Goal: Task Accomplishment & Management: Use online tool/utility

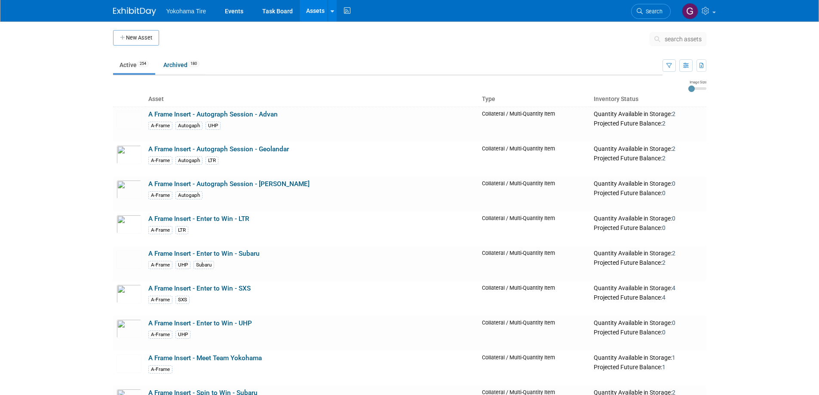
click at [314, 9] on link "Assets" at bounding box center [315, 10] width 31 height 21
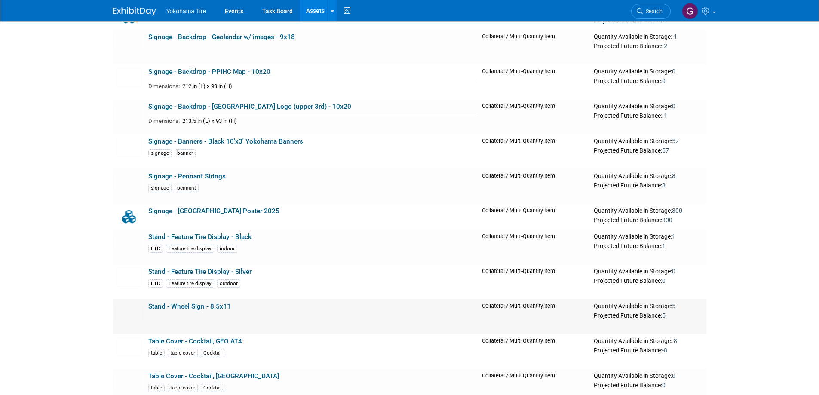
scroll to position [8253, 0]
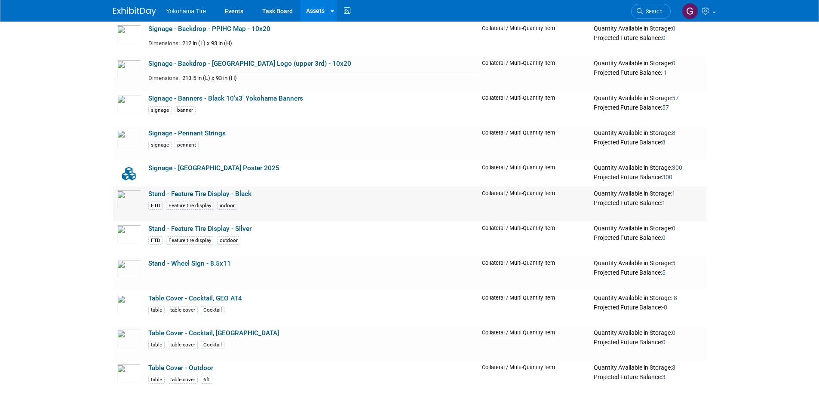
click at [208, 196] on link "Stand - Feature Tire Display - Black" at bounding box center [199, 194] width 103 height 8
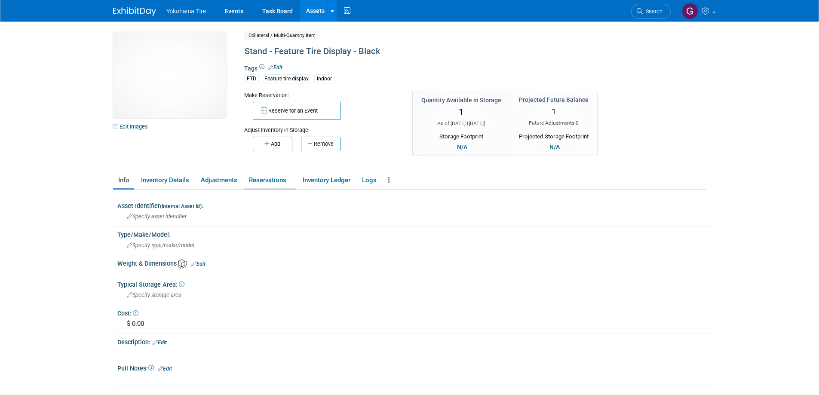
click at [263, 183] on link "Reservations" at bounding box center [270, 180] width 52 height 15
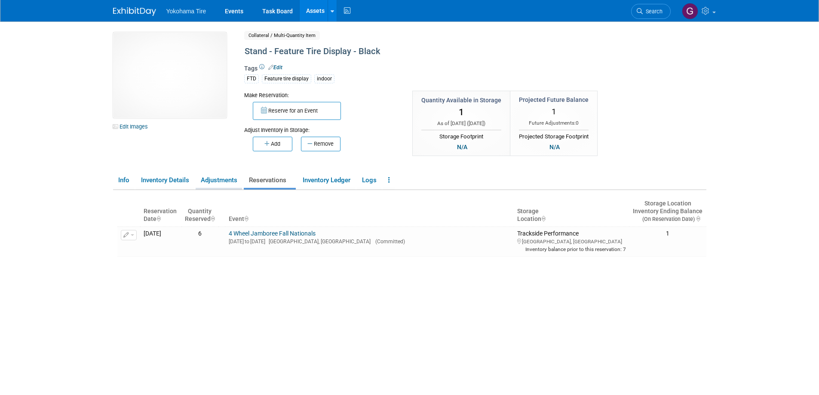
click at [212, 181] on link "Adjustments" at bounding box center [219, 180] width 46 height 15
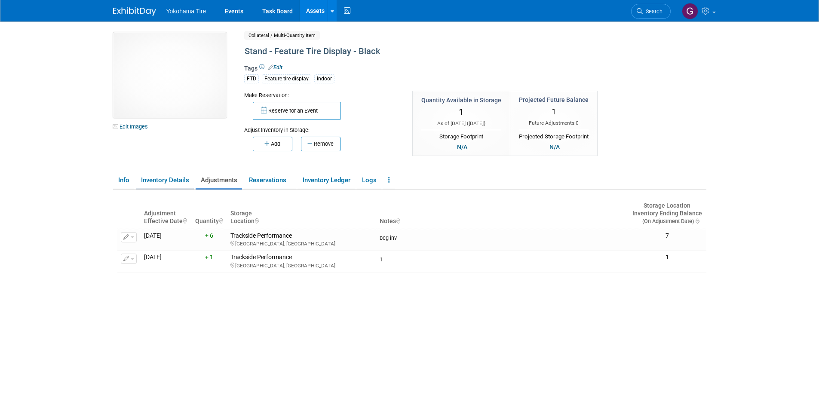
click at [182, 182] on link "Inventory Details" at bounding box center [165, 180] width 58 height 15
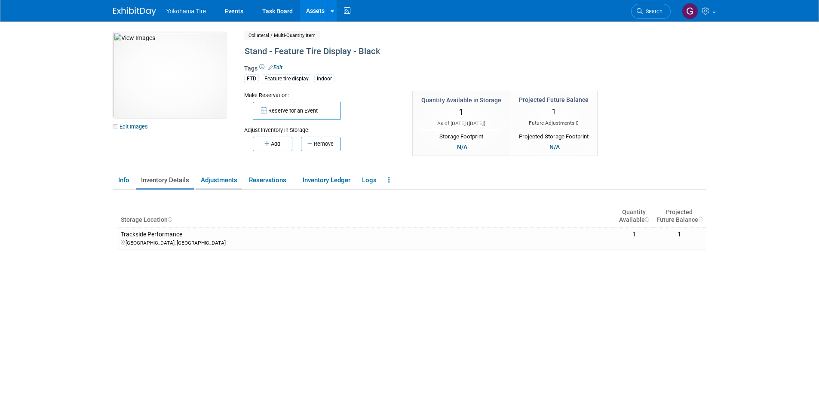
click at [224, 180] on link "Adjustments" at bounding box center [219, 180] width 46 height 15
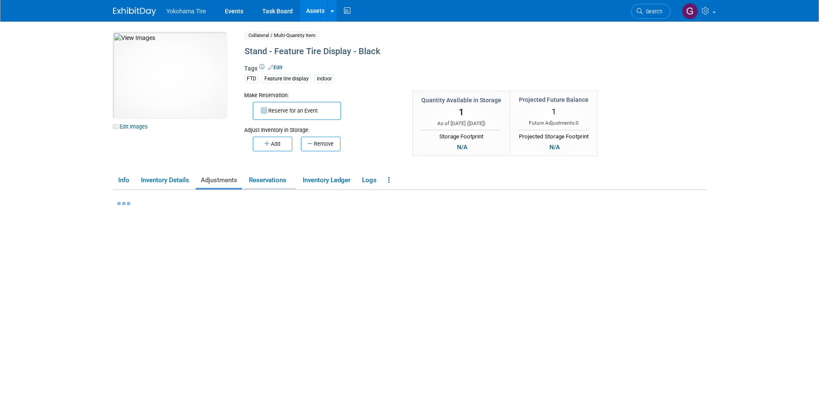
click at [267, 179] on link "Reservations" at bounding box center [270, 180] width 52 height 15
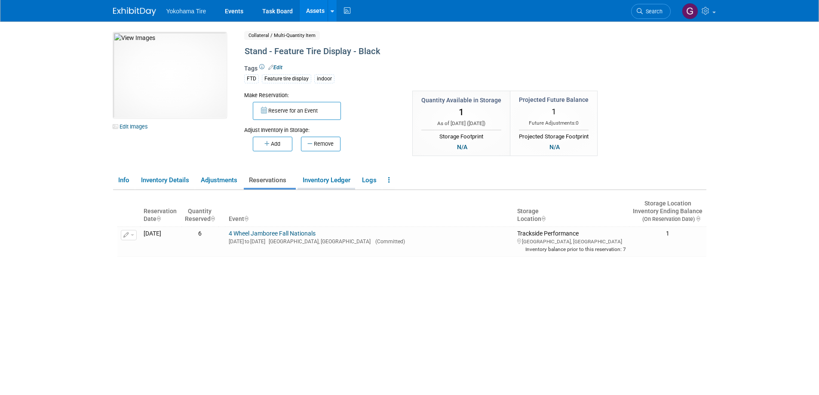
click at [322, 183] on link "Inventory Ledger" at bounding box center [326, 180] width 58 height 15
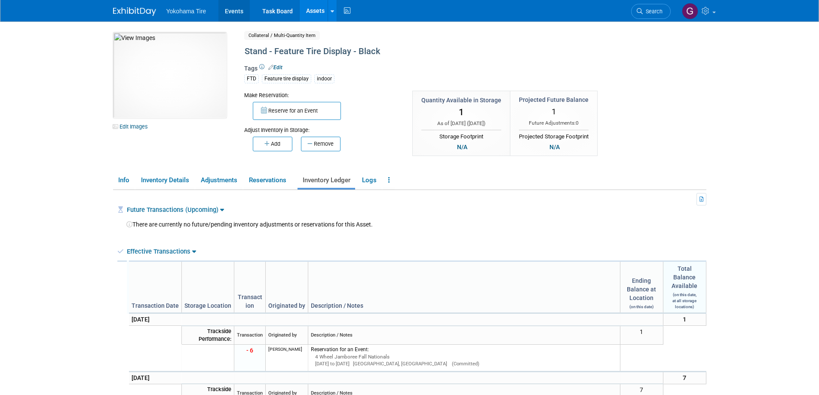
click at [241, 8] on link "Events" at bounding box center [233, 10] width 31 height 21
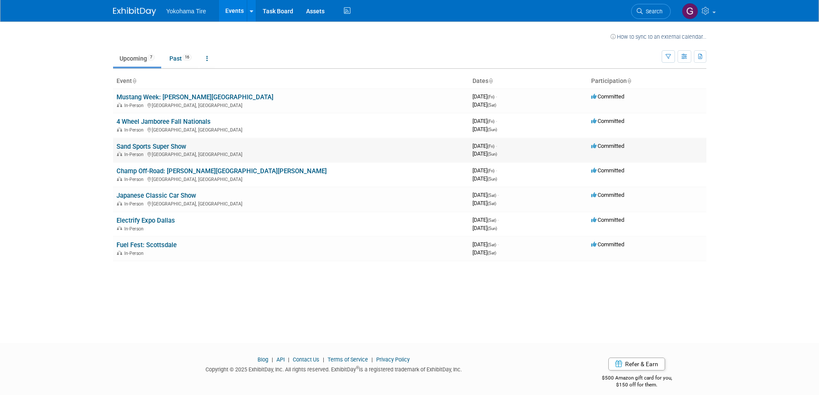
click at [143, 145] on link "Sand Sports Super Show" at bounding box center [151, 147] width 70 height 8
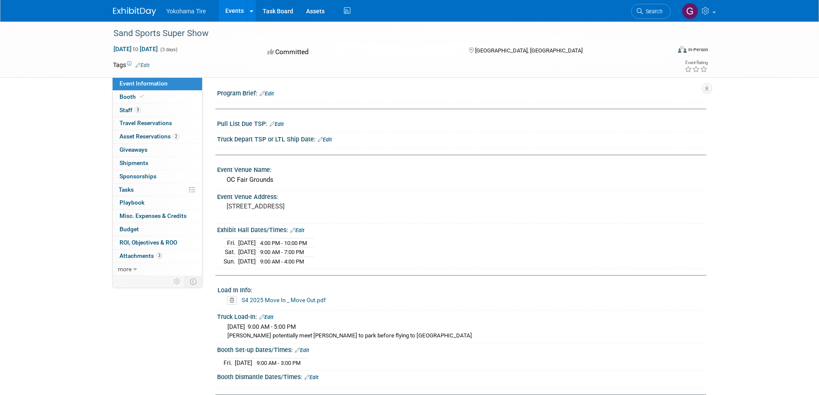
click at [280, 122] on link "Edit" at bounding box center [277, 124] width 14 height 6
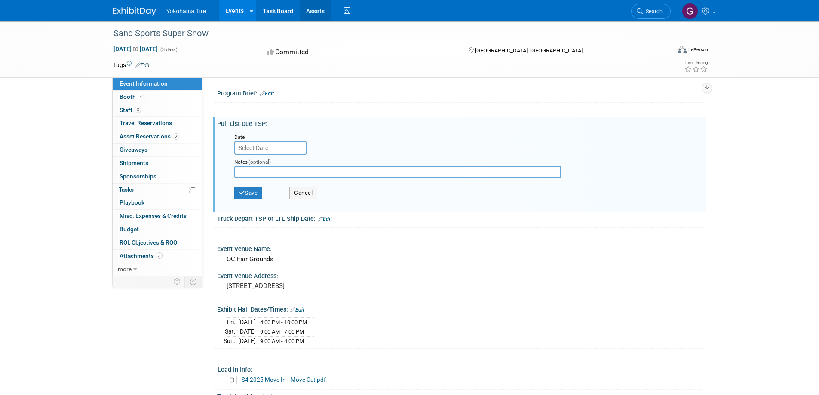
click at [320, 12] on link "Assets" at bounding box center [315, 10] width 31 height 21
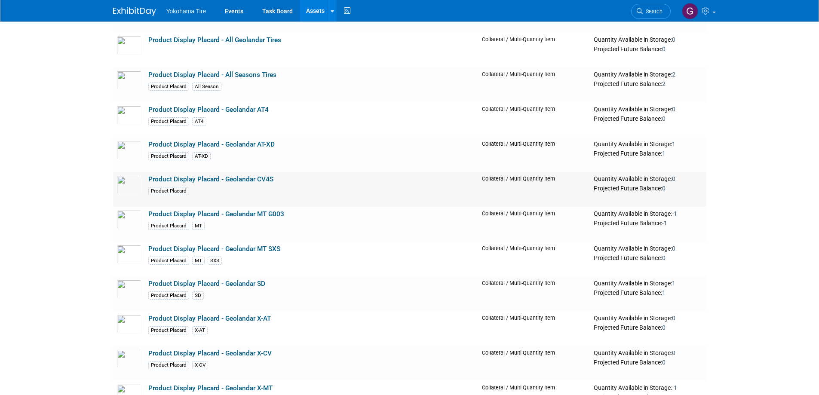
scroll to position [7694, 0]
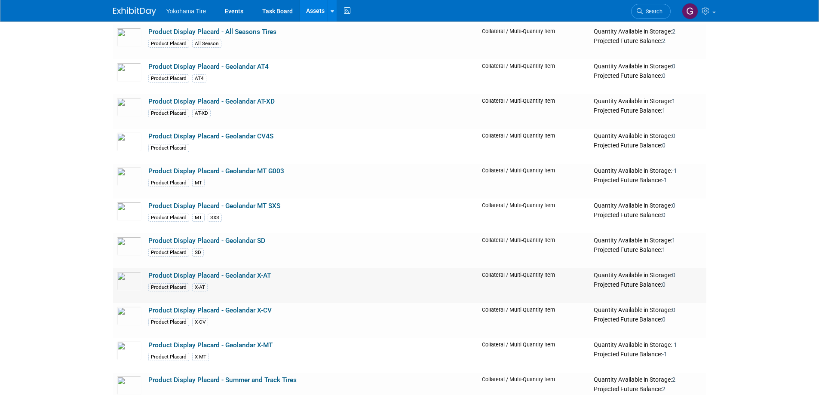
click at [282, 289] on div "Product Placard X-AT" at bounding box center [311, 286] width 327 height 9
click at [218, 278] on link "Product Display Placard - Geolandar X-AT" at bounding box center [209, 276] width 123 height 8
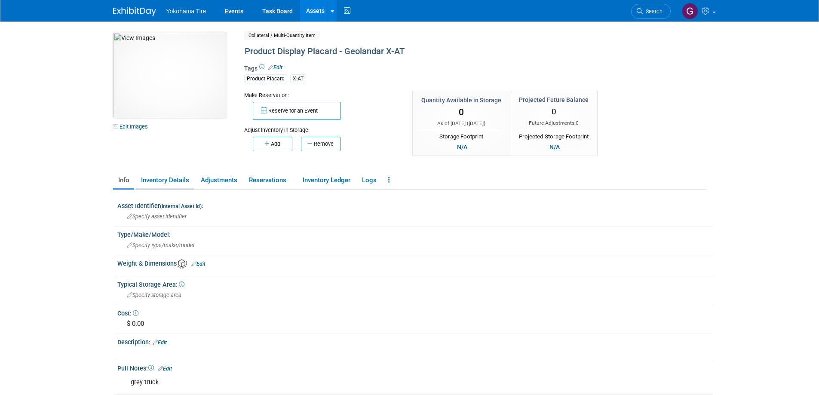
click at [175, 178] on link "Inventory Details" at bounding box center [165, 180] width 58 height 15
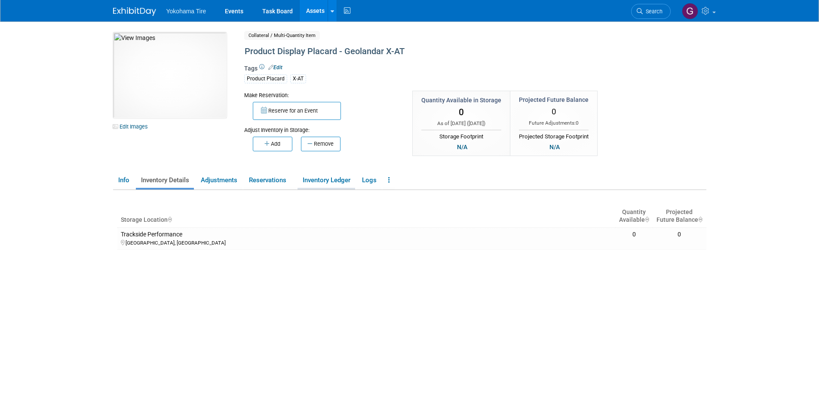
click at [335, 178] on link "Inventory Ledger" at bounding box center [326, 180] width 58 height 15
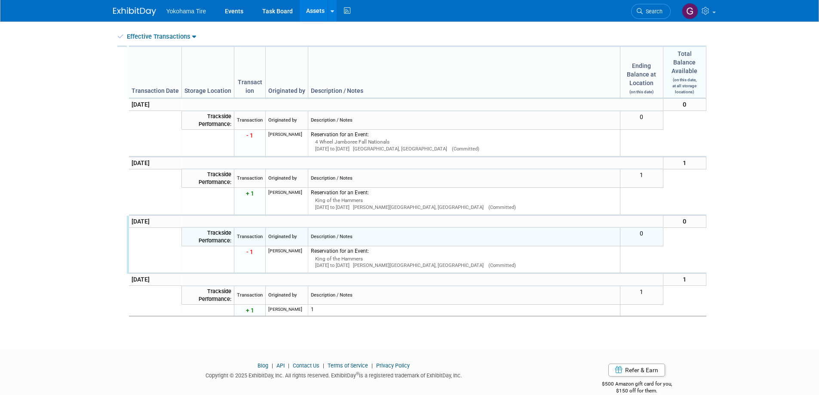
scroll to position [172, 0]
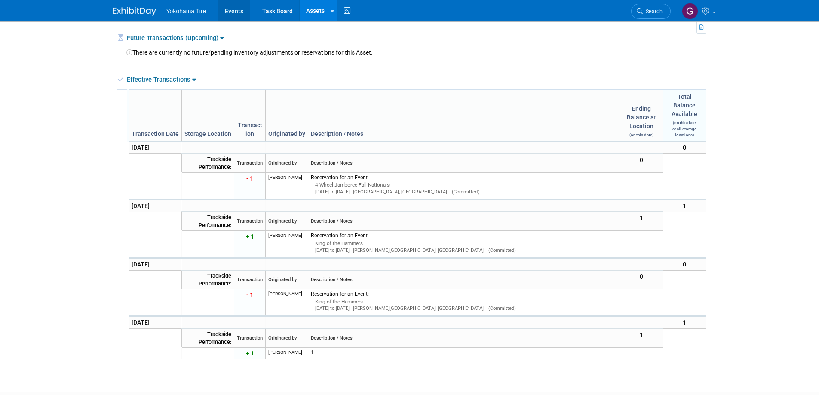
click at [236, 8] on link "Events" at bounding box center [233, 10] width 31 height 21
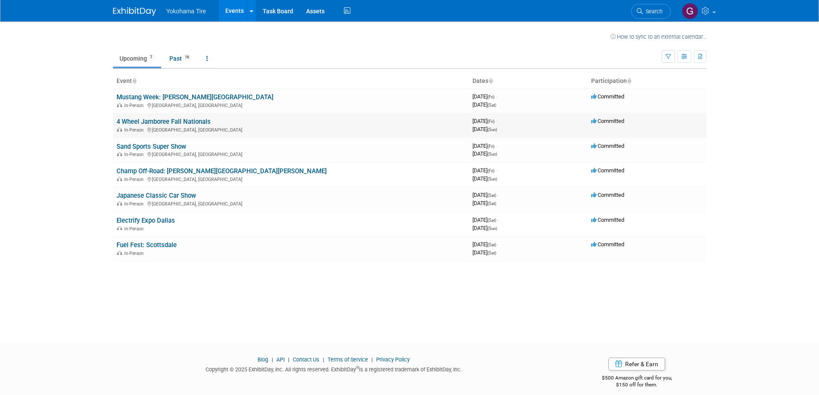
click at [191, 123] on link "4 Wheel Jamboree Fall Nationals" at bounding box center [163, 122] width 94 height 8
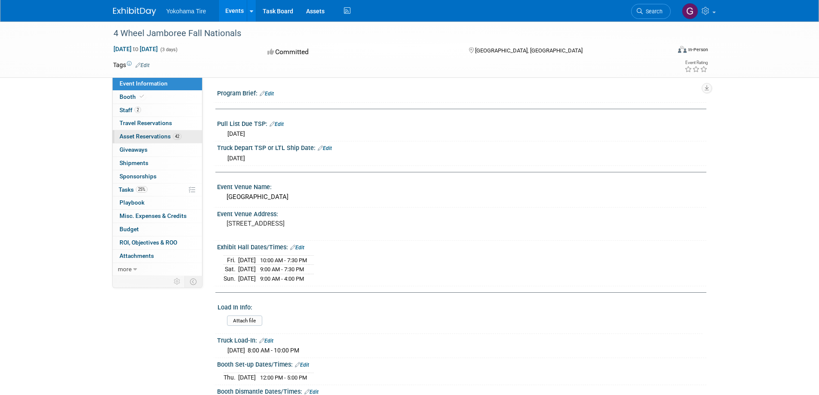
click at [143, 136] on span "Asset Reservations 42" at bounding box center [150, 136] width 62 height 7
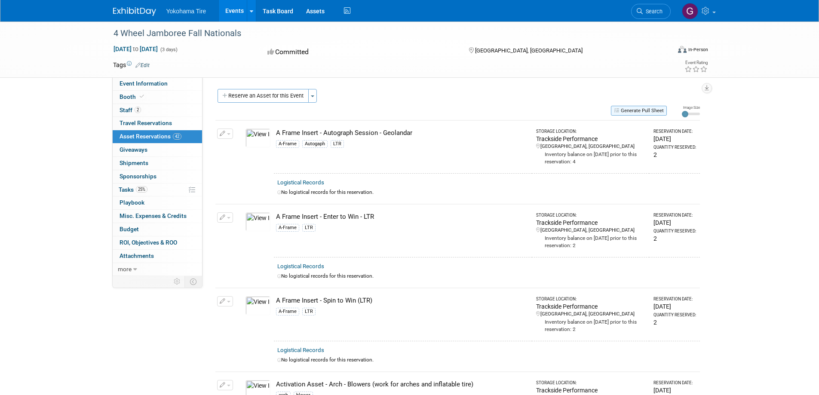
click at [652, 110] on button "Generate Pull Sheet" at bounding box center [639, 111] width 56 height 10
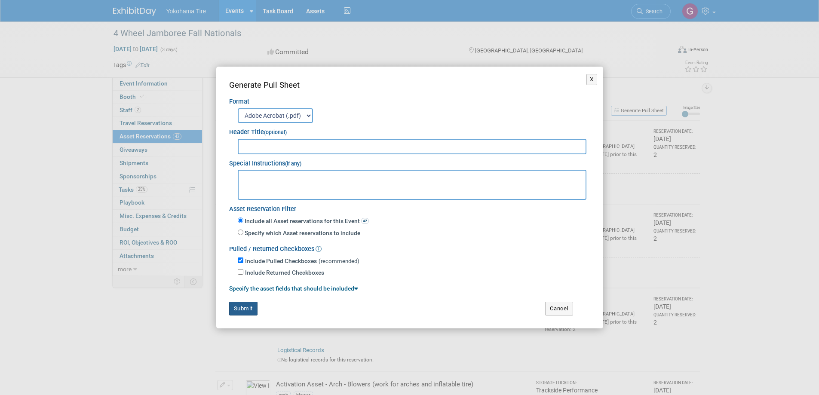
click at [246, 306] on button "Submit" at bounding box center [243, 309] width 28 height 14
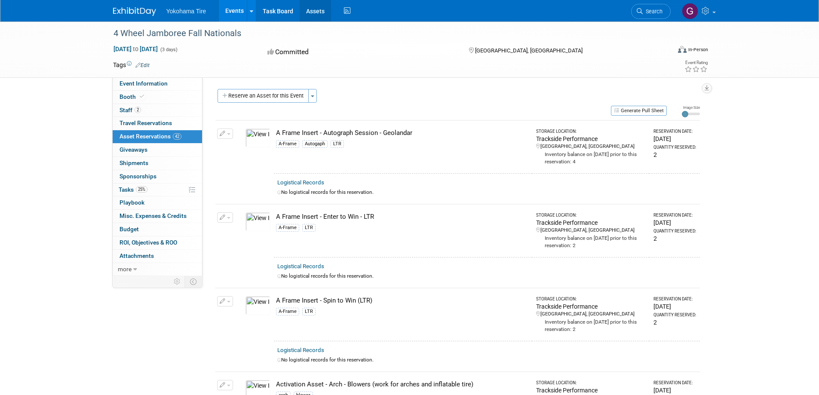
click at [313, 11] on link "Assets" at bounding box center [315, 10] width 31 height 21
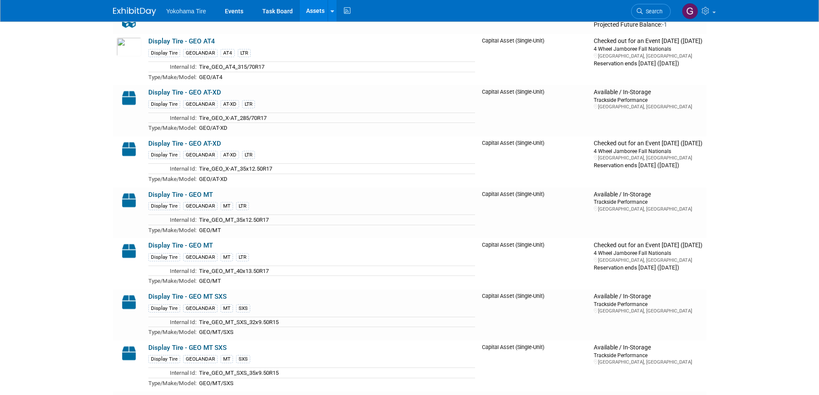
scroll to position [4556, 0]
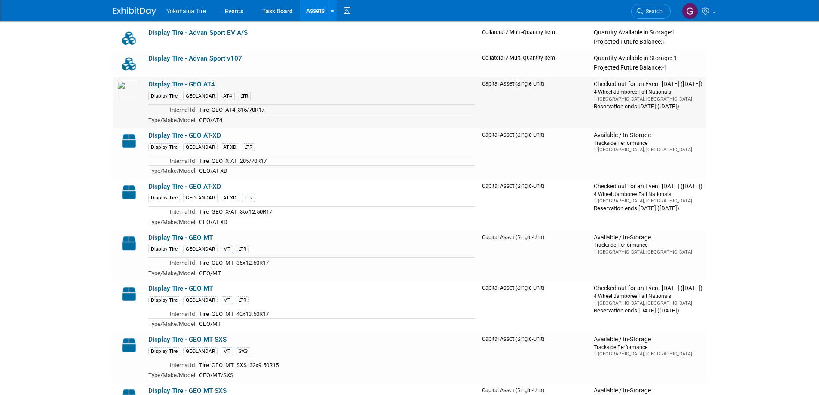
click at [182, 86] on link "Display Tire - GEO AT4" at bounding box center [181, 84] width 67 height 8
click at [175, 84] on link "Display Tire - GEO AT4" at bounding box center [181, 84] width 67 height 8
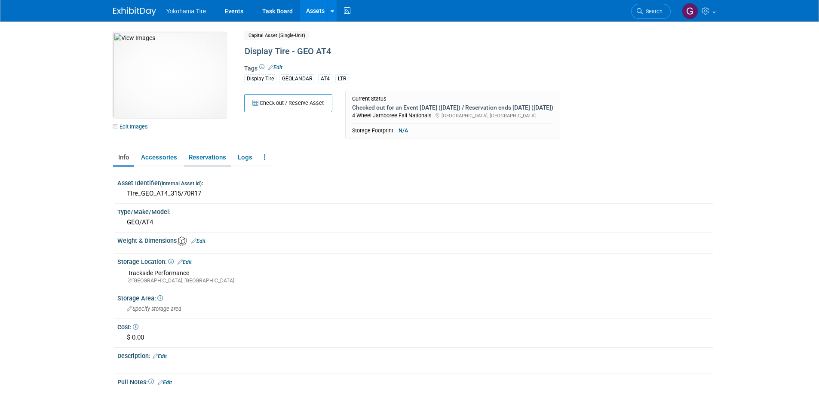
click at [219, 156] on link "Reservations" at bounding box center [207, 157] width 47 height 15
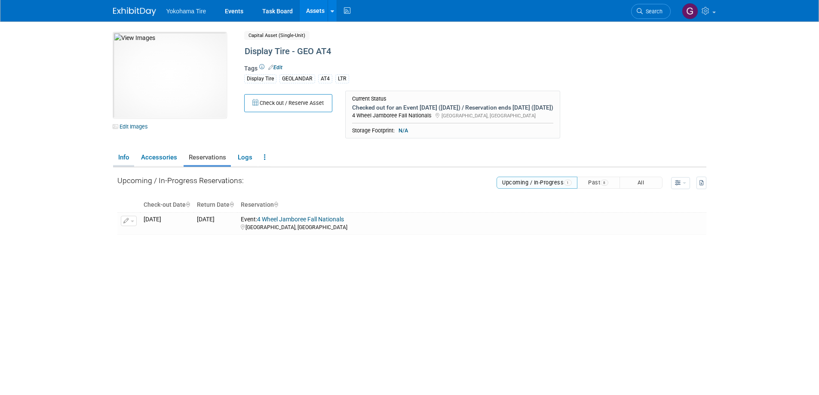
click at [126, 156] on link "Info" at bounding box center [123, 157] width 21 height 15
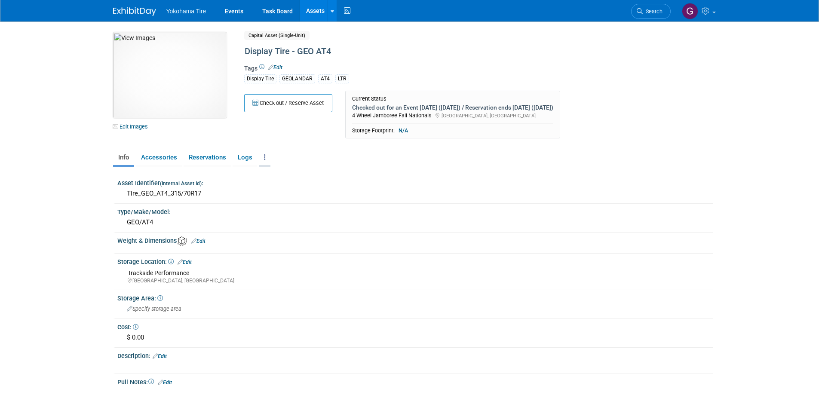
click at [264, 156] on icon at bounding box center [265, 157] width 2 height 6
click at [171, 157] on link "Accessories" at bounding box center [159, 157] width 46 height 15
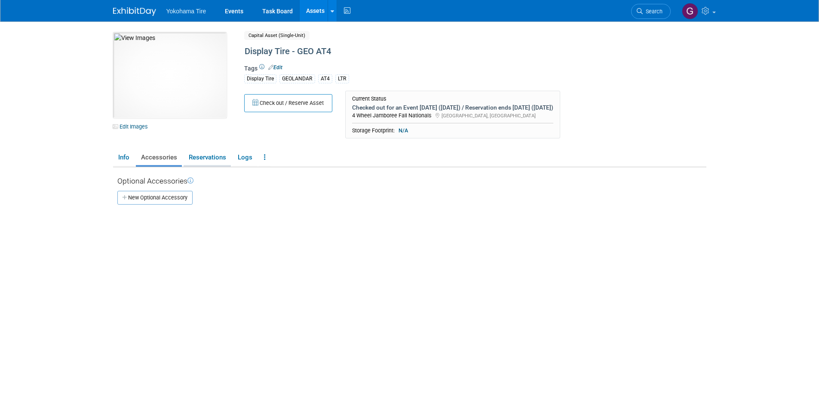
click at [217, 154] on link "Reservations" at bounding box center [207, 157] width 47 height 15
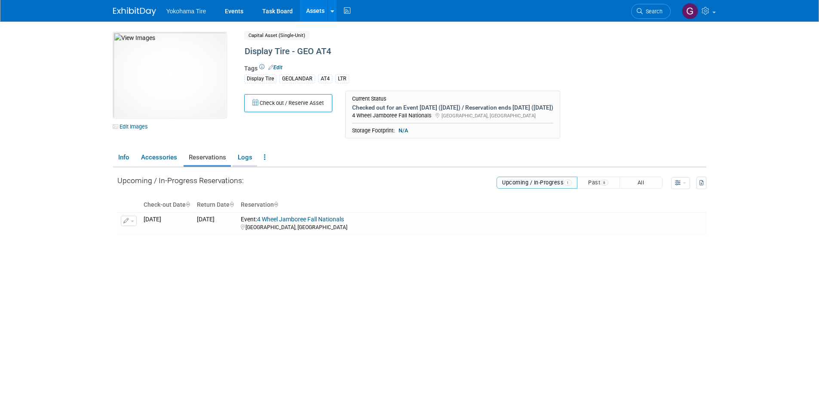
click at [243, 155] on link "Logs" at bounding box center [245, 157] width 25 height 15
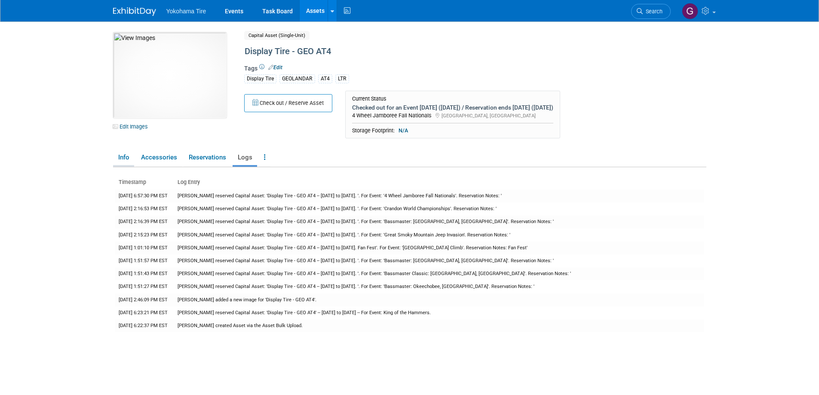
click at [121, 157] on link "Info" at bounding box center [123, 157] width 21 height 15
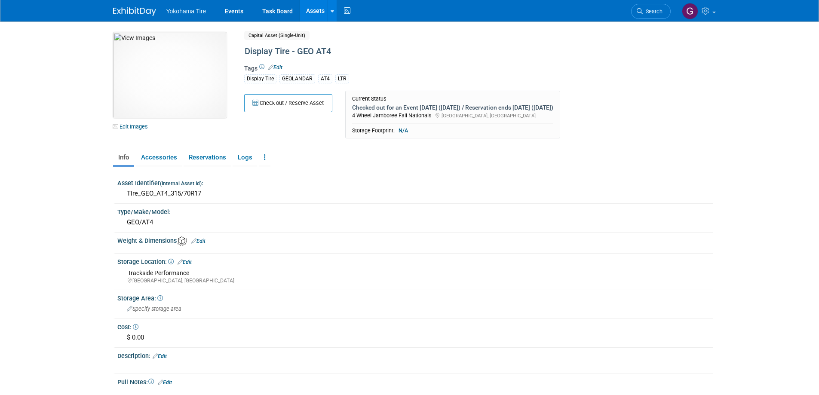
click at [185, 12] on span "Yokohama Tire" at bounding box center [186, 11] width 40 height 7
click at [237, 9] on link "Events" at bounding box center [233, 10] width 31 height 21
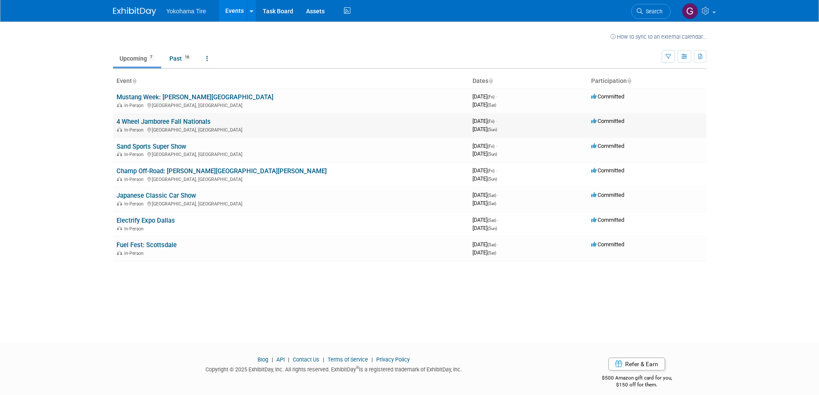
click at [178, 122] on link "4 Wheel Jamboree Fall Nationals" at bounding box center [163, 122] width 94 height 8
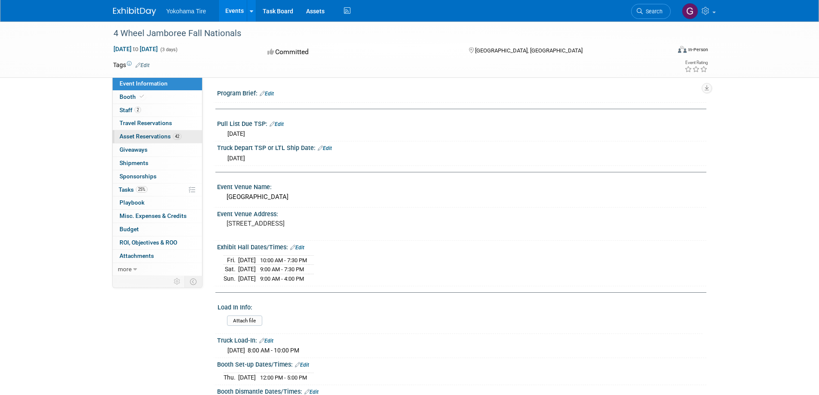
click at [144, 136] on span "Asset Reservations 42" at bounding box center [150, 136] width 62 height 7
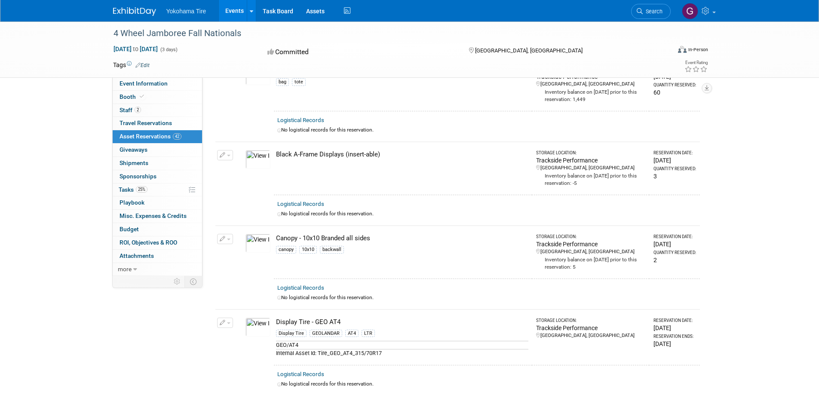
scroll to position [989, 0]
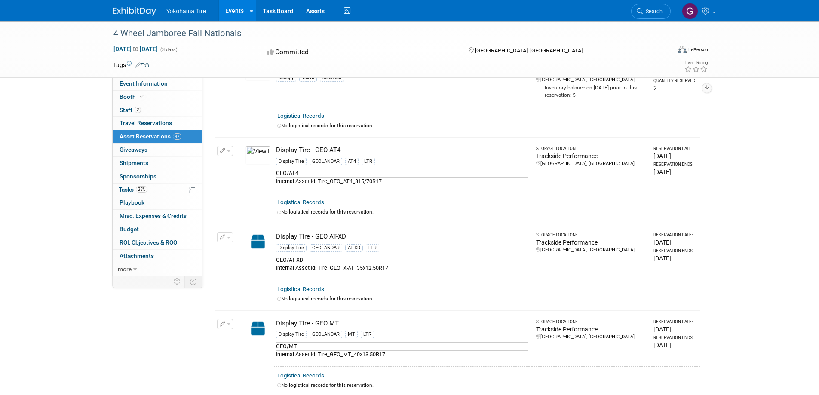
click at [223, 148] on icon "button" at bounding box center [223, 151] width 6 height 6
click at [416, 186] on td "Display Tire - GEO AT4 Display Tire GEOLANDAR AT4 LTR GEO/AT4 Internal Asset Id…" at bounding box center [403, 166] width 258 height 56
click at [313, 9] on link "Assets" at bounding box center [315, 10] width 31 height 21
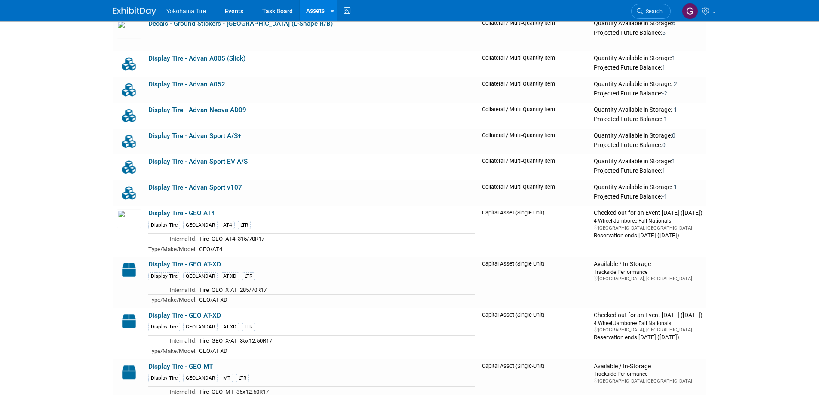
scroll to position [4470, 0]
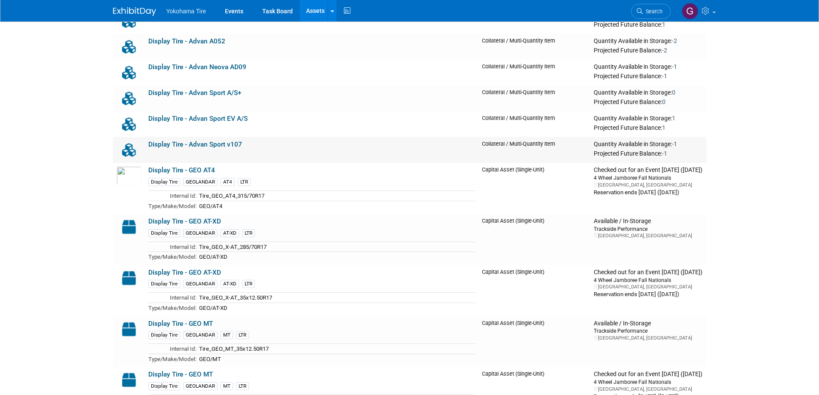
click at [220, 145] on link "Display Tire - Advan Sport v107" at bounding box center [195, 145] width 94 height 8
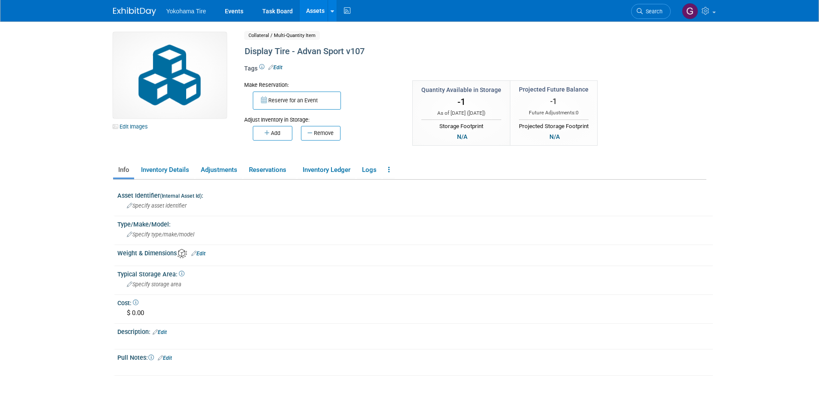
click at [319, 8] on link "Assets" at bounding box center [315, 10] width 31 height 21
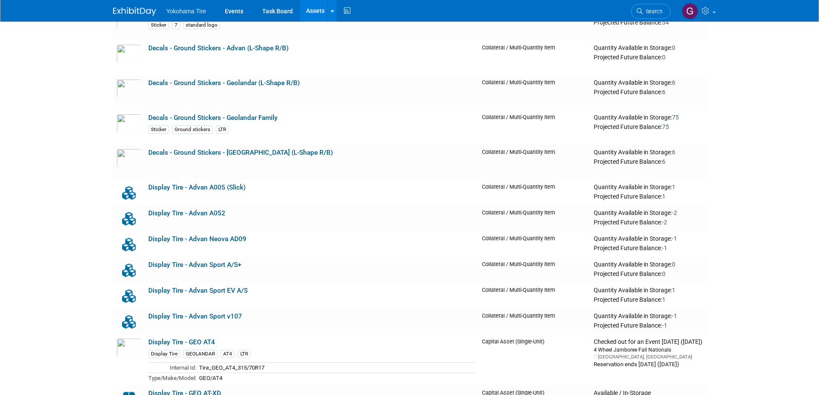
scroll to position [4384, 0]
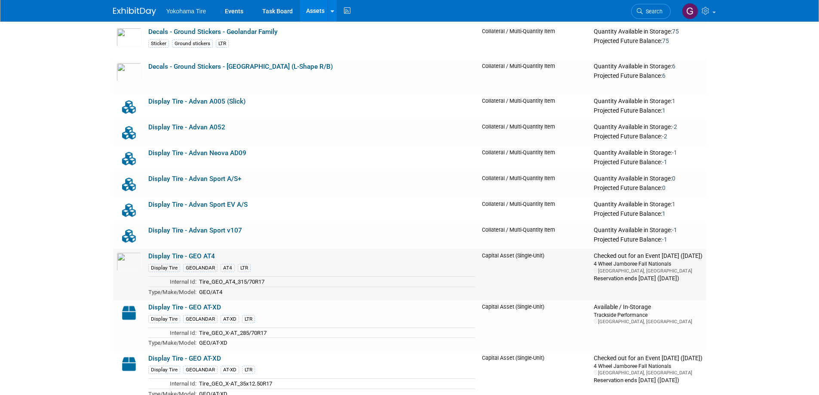
click at [179, 257] on link "Display Tire - GEO AT4" at bounding box center [181, 256] width 67 height 8
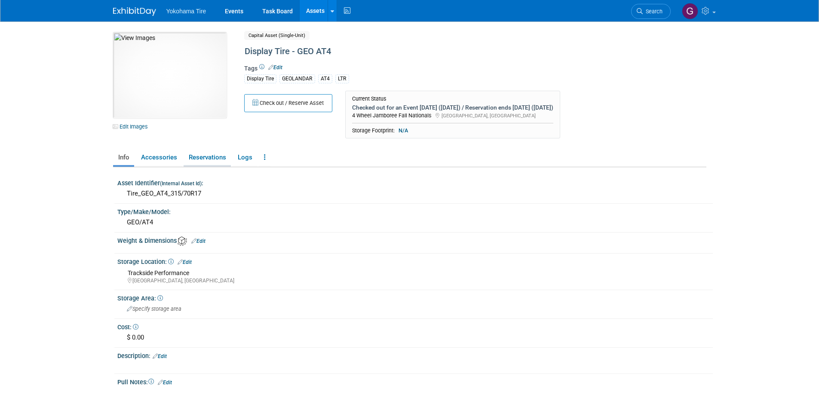
click at [213, 156] on link "Reservations" at bounding box center [207, 157] width 47 height 15
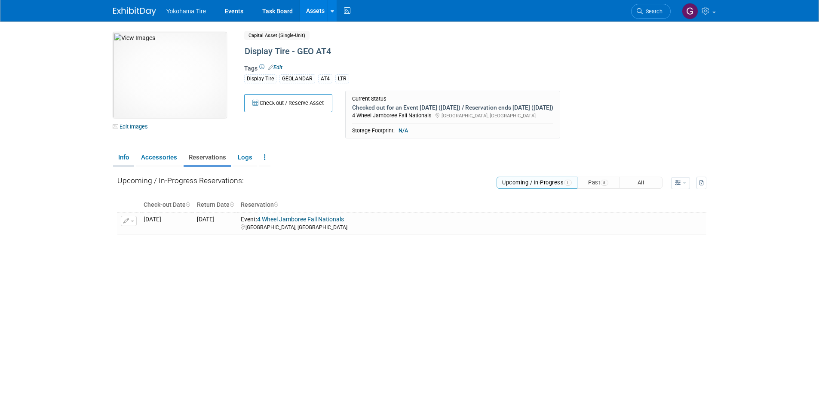
click at [124, 156] on link "Info" at bounding box center [123, 157] width 21 height 15
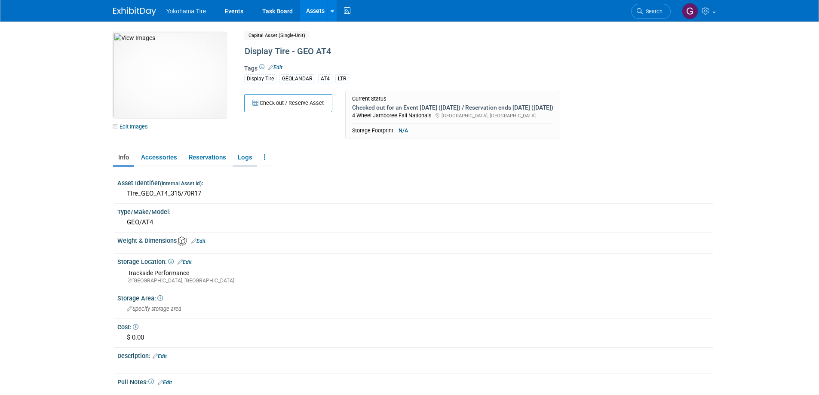
click at [248, 161] on link "Logs" at bounding box center [245, 157] width 25 height 15
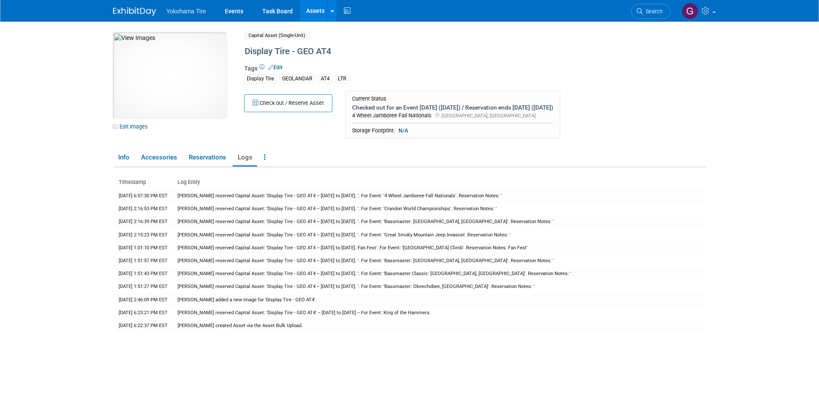
click at [313, 11] on link "Assets" at bounding box center [315, 10] width 31 height 21
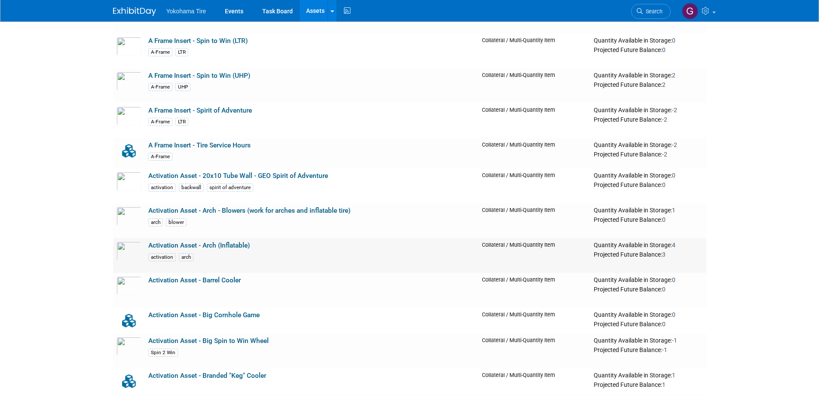
scroll to position [430, 0]
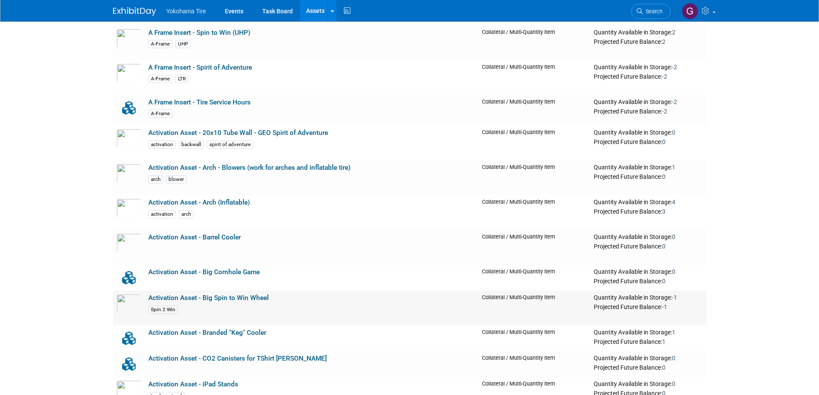
click at [208, 297] on link "Activation Asset - Big Spin to Win Wheel" at bounding box center [208, 298] width 120 height 8
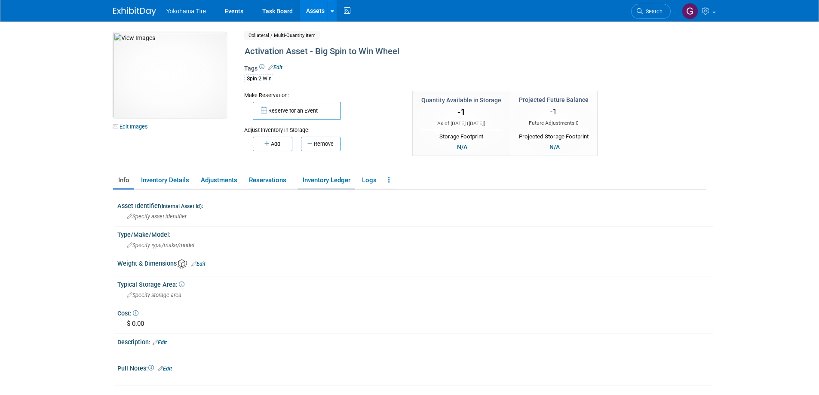
click at [328, 183] on link "Inventory Ledger" at bounding box center [326, 180] width 58 height 15
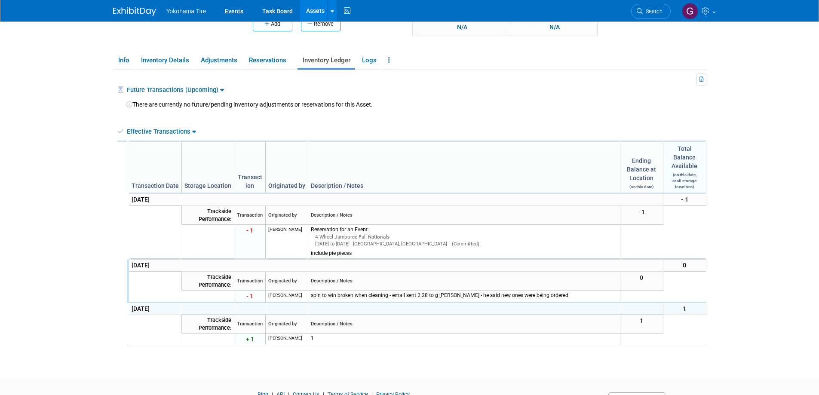
scroll to position [163, 0]
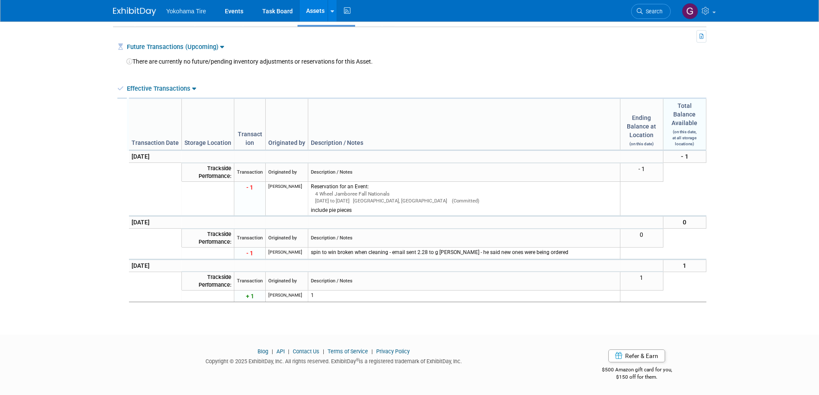
click at [313, 10] on link "Assets" at bounding box center [315, 10] width 31 height 21
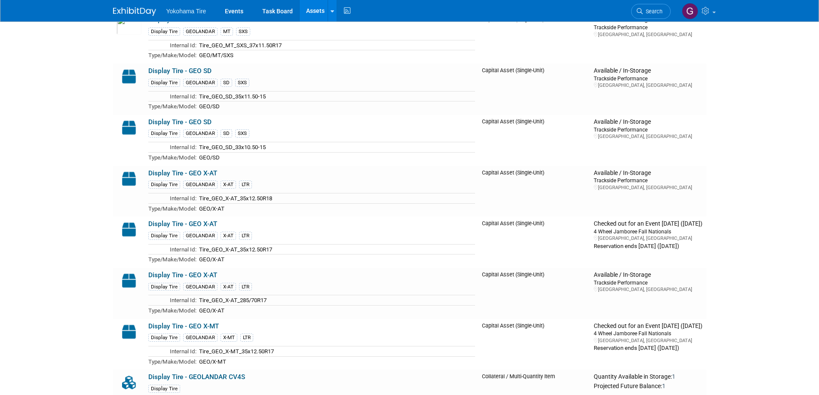
scroll to position [5072, 0]
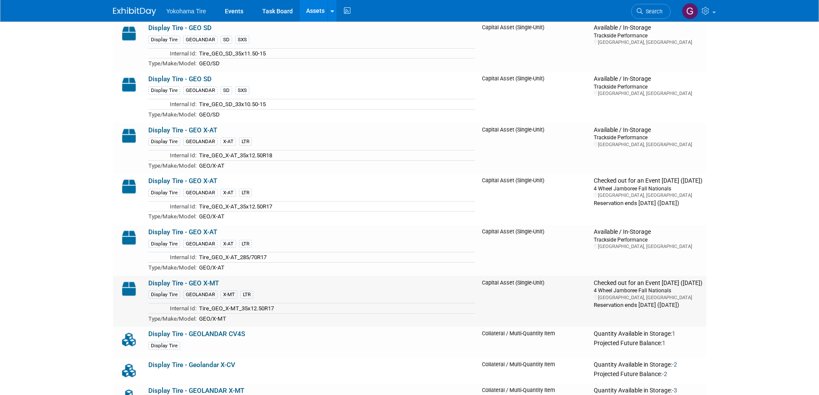
click at [197, 284] on link "Display Tire - GEO X-MT" at bounding box center [183, 283] width 70 height 8
